Goal: Information Seeking & Learning: Learn about a topic

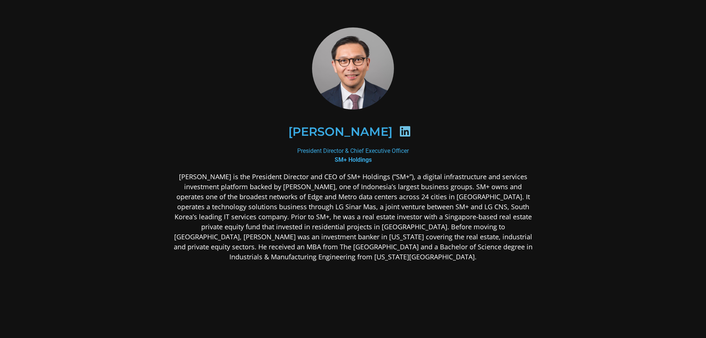
click at [399, 129] on icon at bounding box center [405, 131] width 12 height 12
click at [402, 130] on icon at bounding box center [405, 131] width 12 height 12
click at [402, 131] on icon at bounding box center [405, 131] width 12 height 12
click at [403, 132] on icon at bounding box center [405, 131] width 12 height 12
click at [374, 145] on div "[PERSON_NAME]" at bounding box center [353, 132] width 325 height 38
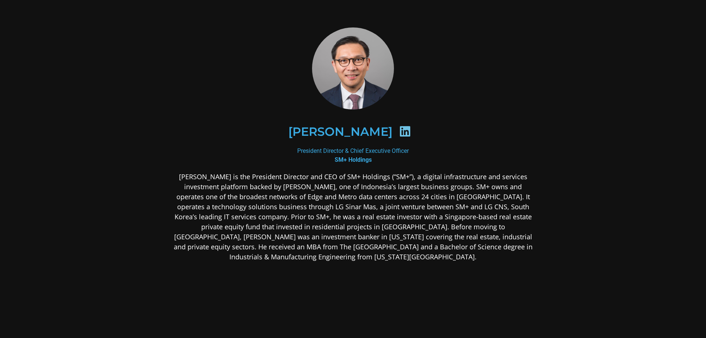
click at [354, 153] on div "President Director & Chief Executive Officer SM+ Holdings" at bounding box center [353, 155] width 360 height 18
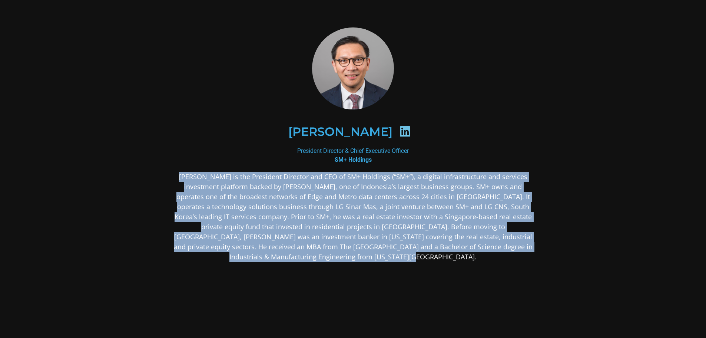
drag, startPoint x: 182, startPoint y: 175, endPoint x: 425, endPoint y: 254, distance: 255.5
click at [425, 254] on p "[PERSON_NAME] is the President Director and CEO of SM+ Holdings (“SM+”), a digi…" at bounding box center [353, 217] width 360 height 90
copy p "[PERSON_NAME] is the President Director and CEO of SM+ Holdings (“SM+”), a digi…"
